Goal: Task Accomplishment & Management: Use online tool/utility

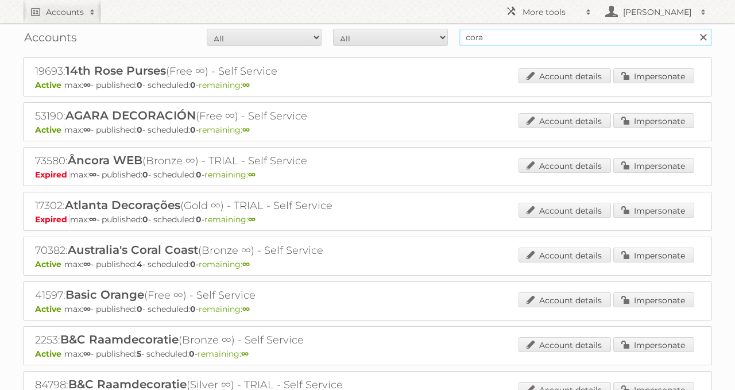
click at [536, 40] on input "cora" at bounding box center [585, 37] width 253 height 17
type input "prik & tik"
click at [694, 29] on input "Search" at bounding box center [702, 37] width 17 height 17
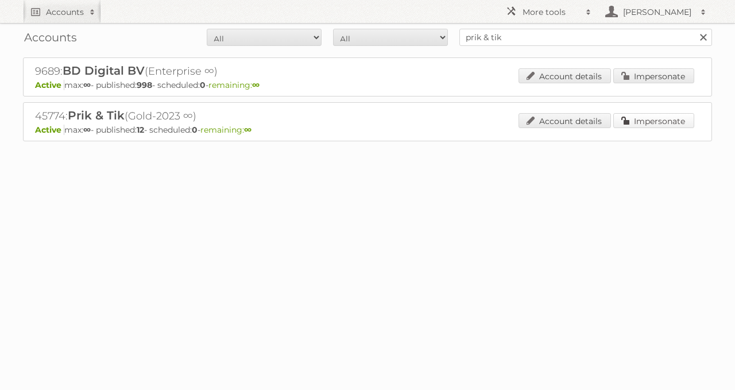
click at [630, 114] on link "Impersonate" at bounding box center [653, 120] width 81 height 15
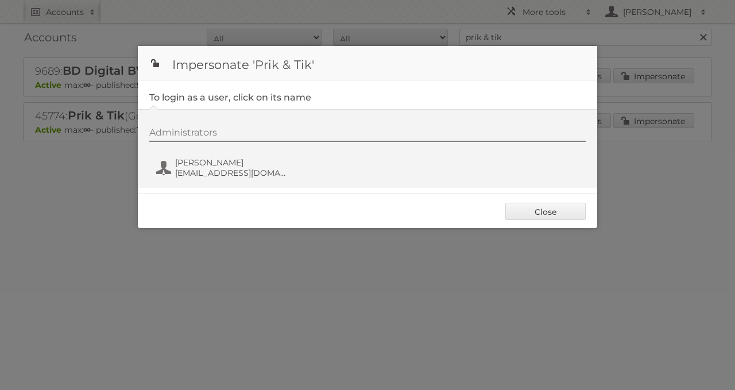
click at [231, 154] on div "Administrators [PERSON_NAME] [EMAIL_ADDRESS][DOMAIN_NAME]" at bounding box center [373, 154] width 448 height 55
click at [204, 164] on span "[PERSON_NAME]" at bounding box center [230, 162] width 111 height 10
